Goal: Find specific page/section

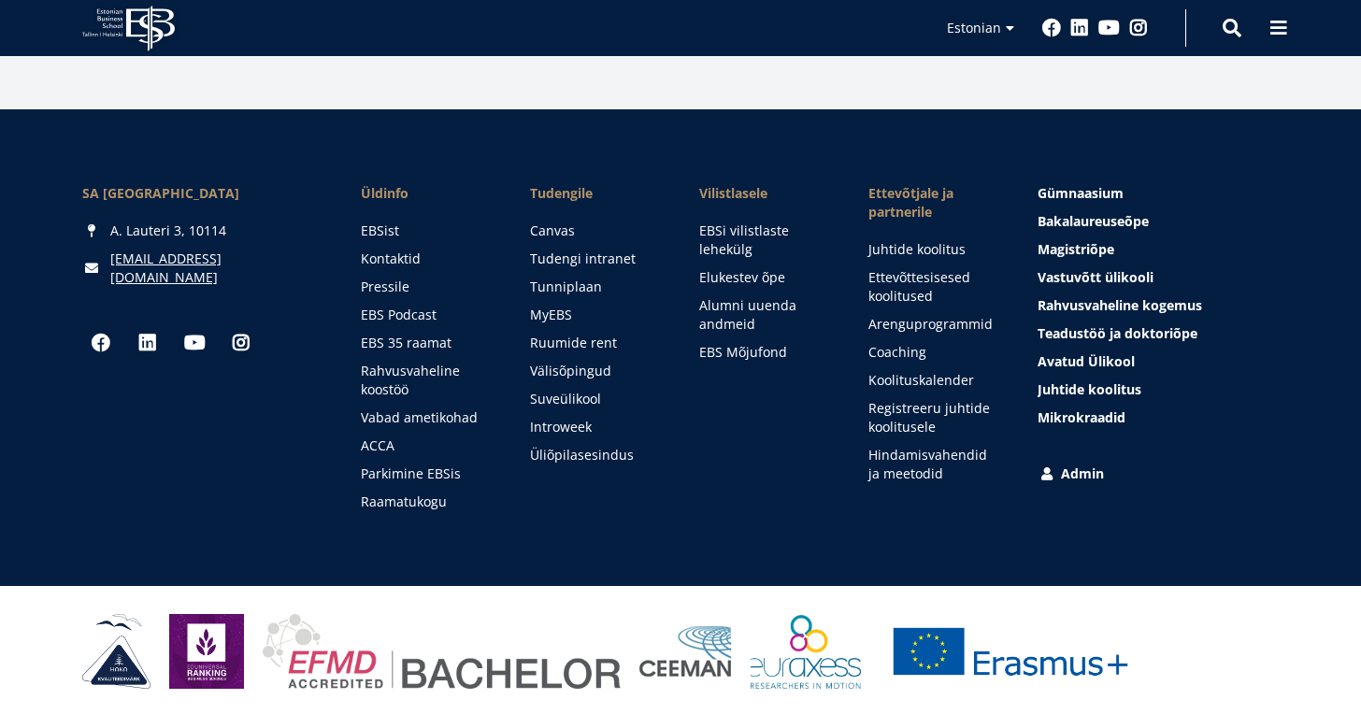
scroll to position [2716, 0]
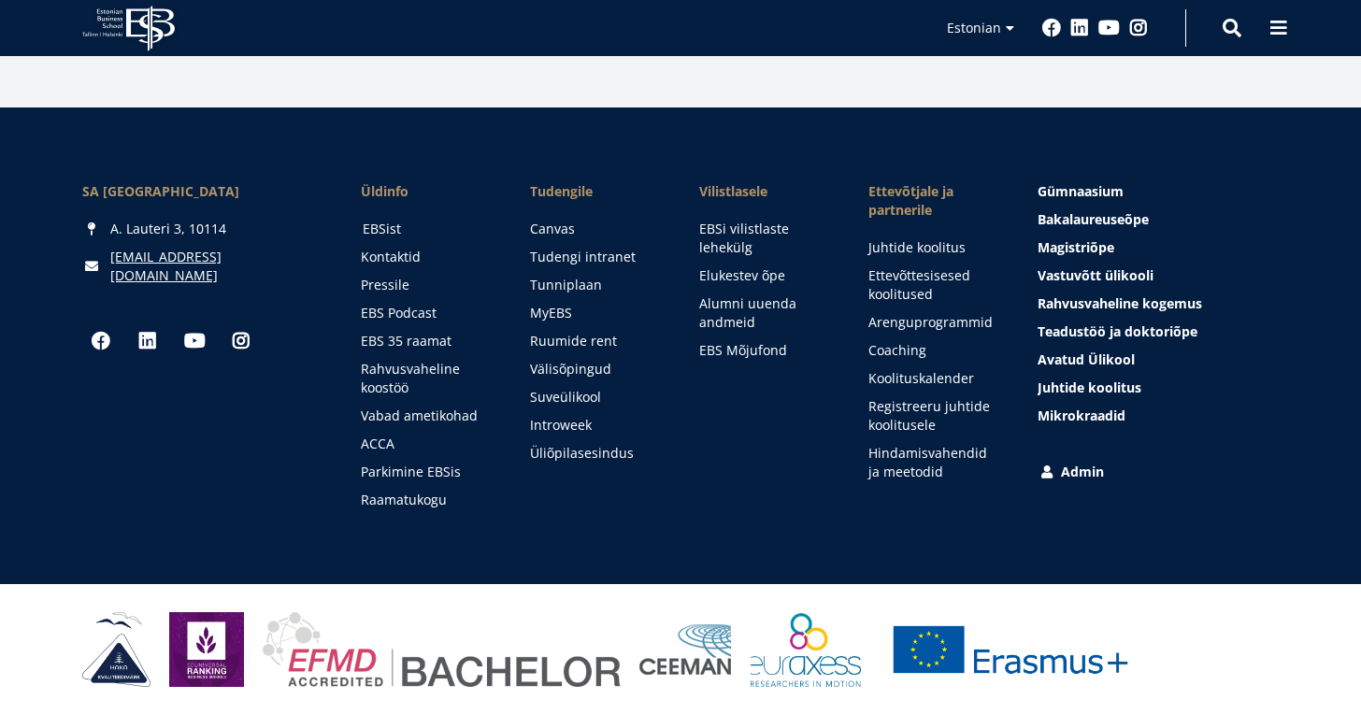
click at [392, 233] on link "EBSist" at bounding box center [429, 229] width 132 height 19
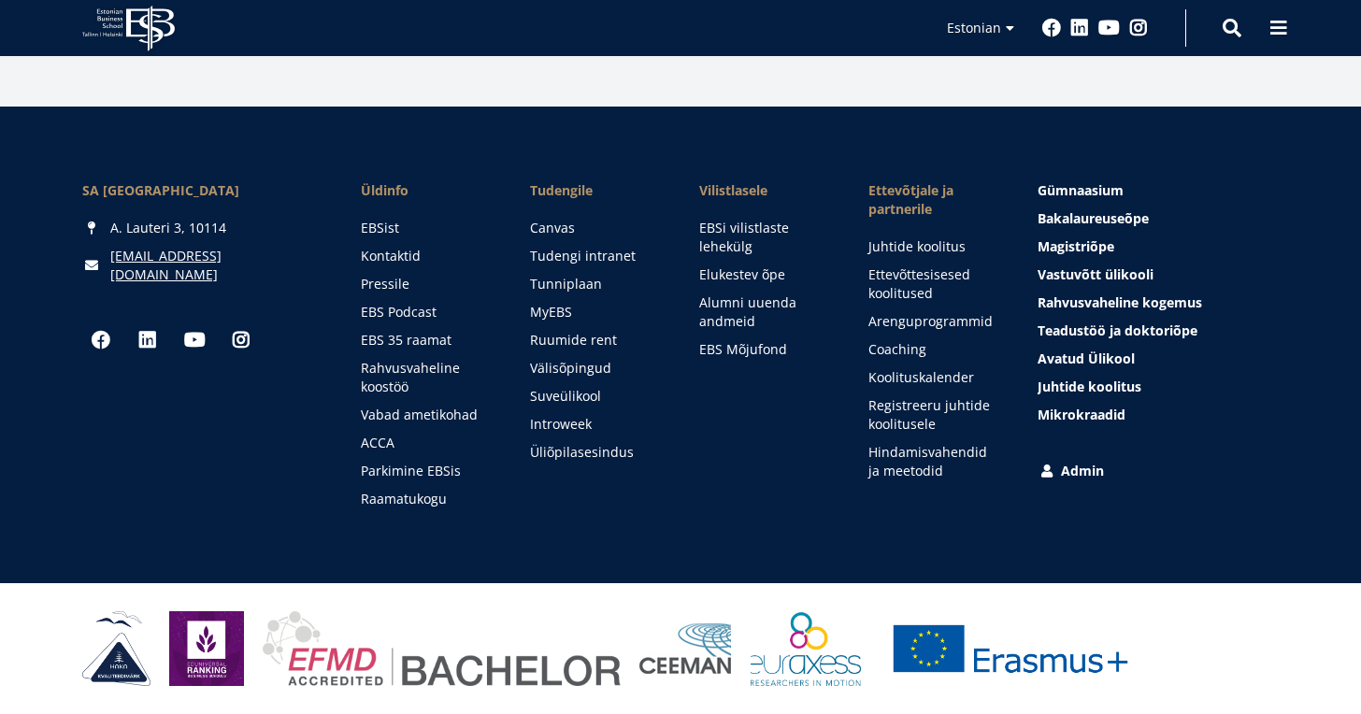
scroll to position [2717, 0]
click at [405, 258] on link "Kontaktid" at bounding box center [429, 256] width 132 height 19
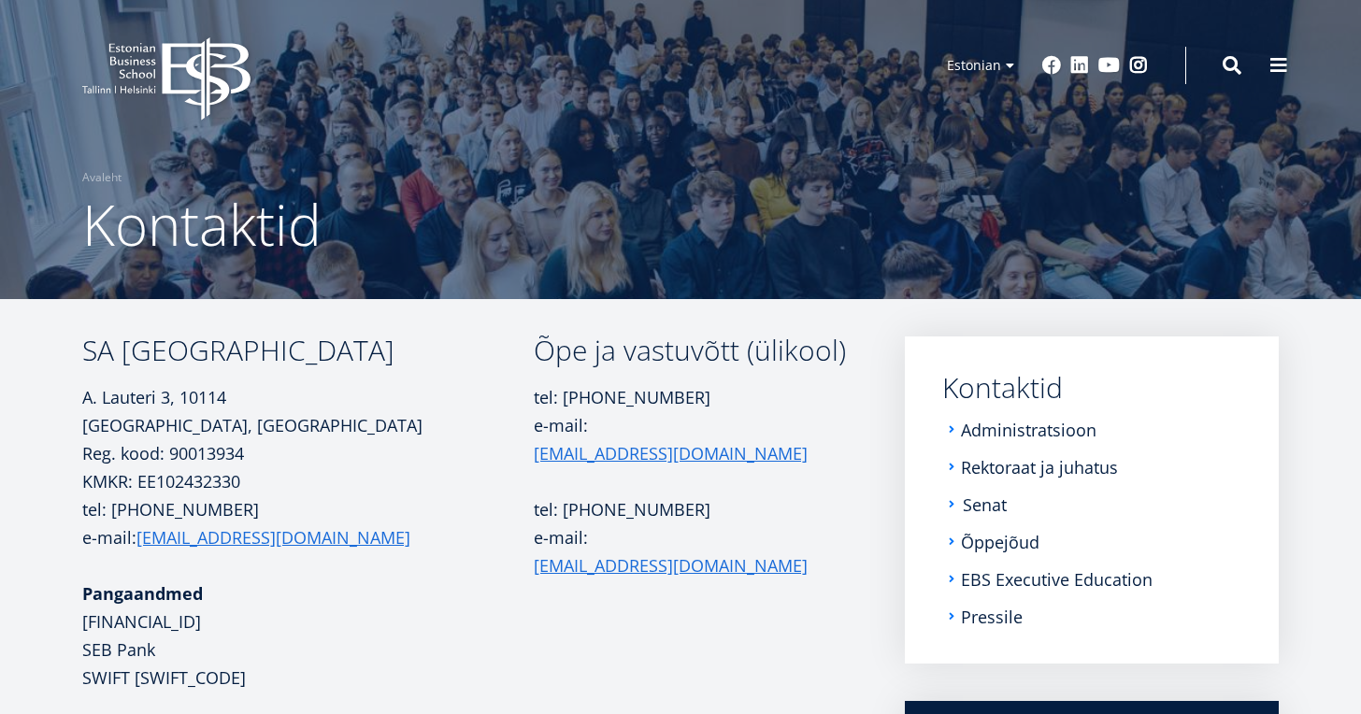
click at [994, 506] on link "Senat" at bounding box center [985, 505] width 44 height 19
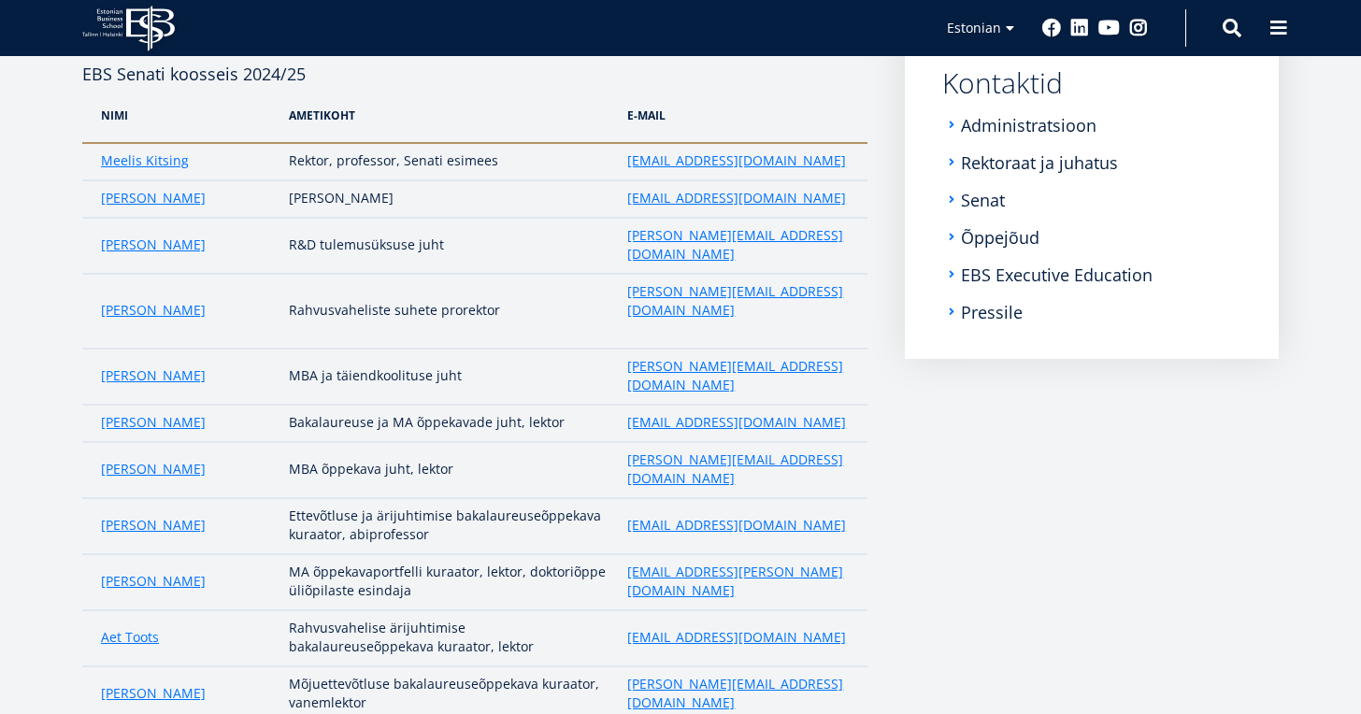
scroll to position [306, 0]
click at [881, 519] on div "EBS Senati koosseis 2024/25 NIMI AMetikoht e-Mail Meelis Kitsing Rektor, profes…" at bounding box center [680, 652] width 1197 height 1243
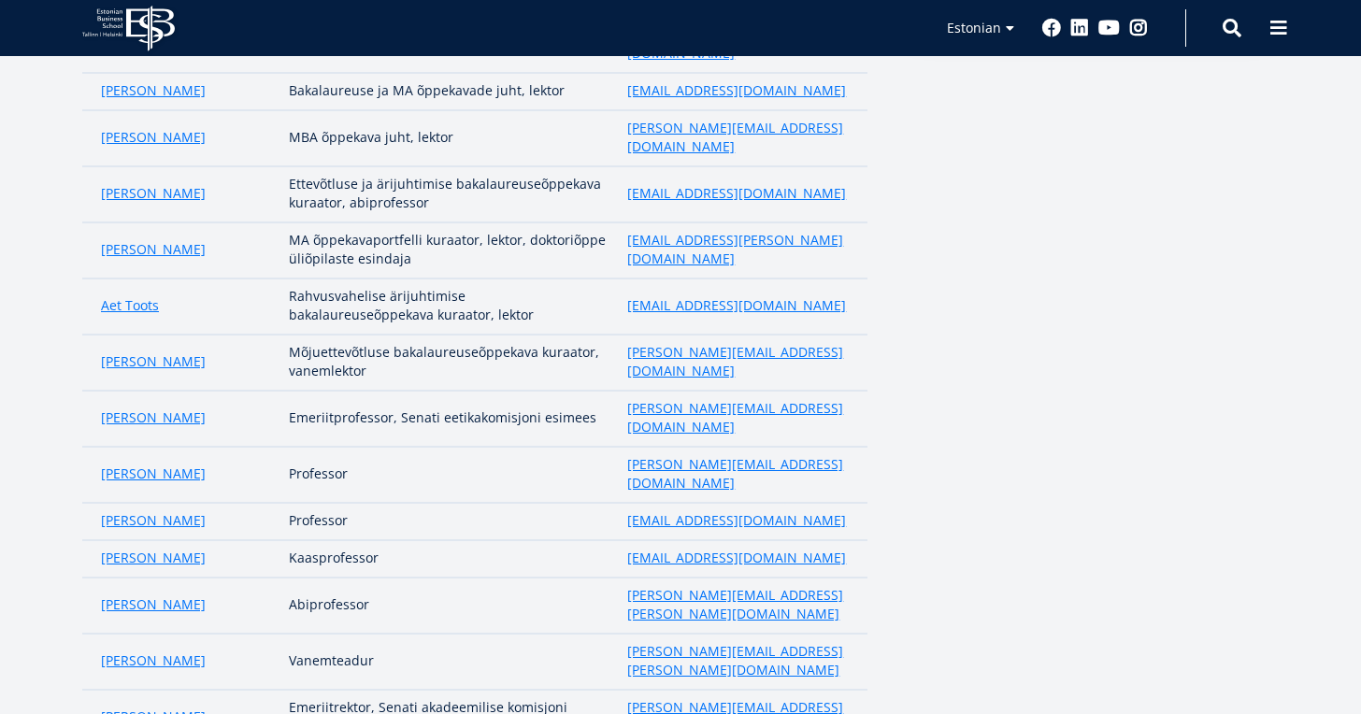
scroll to position [631, 0]
